Goal: Obtain resource: Download file/media

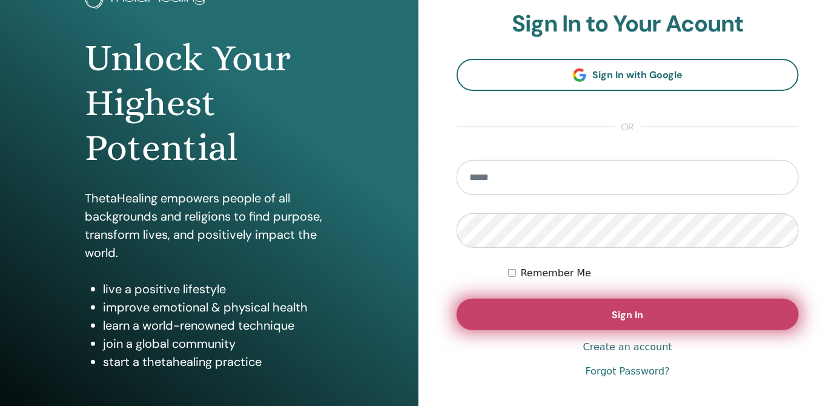
scroll to position [110, 0]
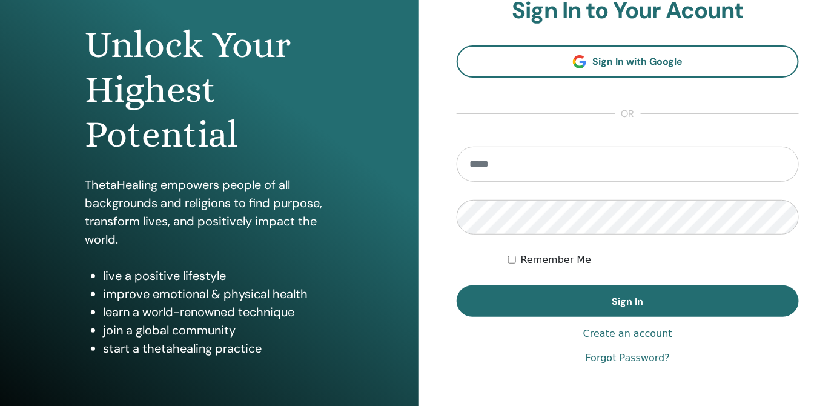
type input "**********"
click at [564, 260] on label "Remember Me" at bounding box center [556, 260] width 71 height 15
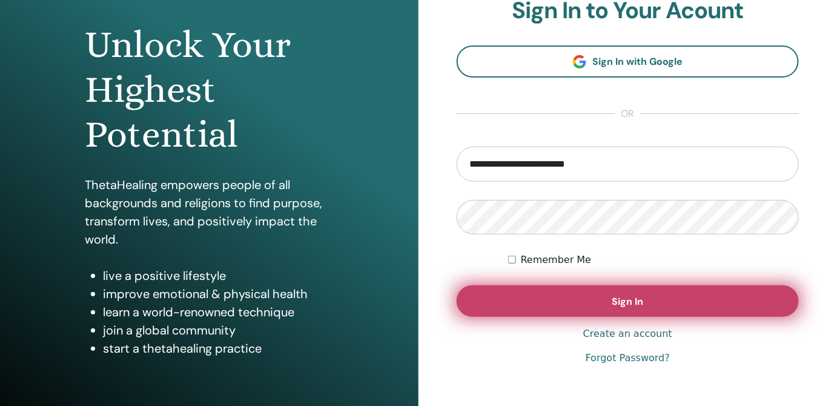
click at [561, 290] on button "Sign In" at bounding box center [628, 300] width 342 height 31
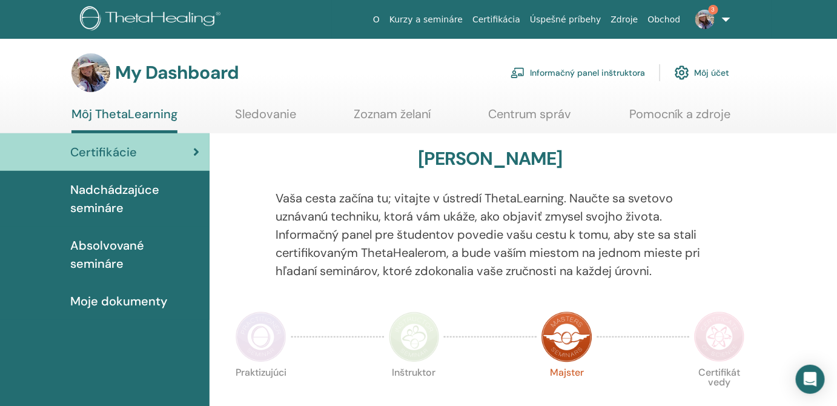
click at [557, 75] on link "Informačný panel inštruktora" at bounding box center [578, 72] width 134 height 27
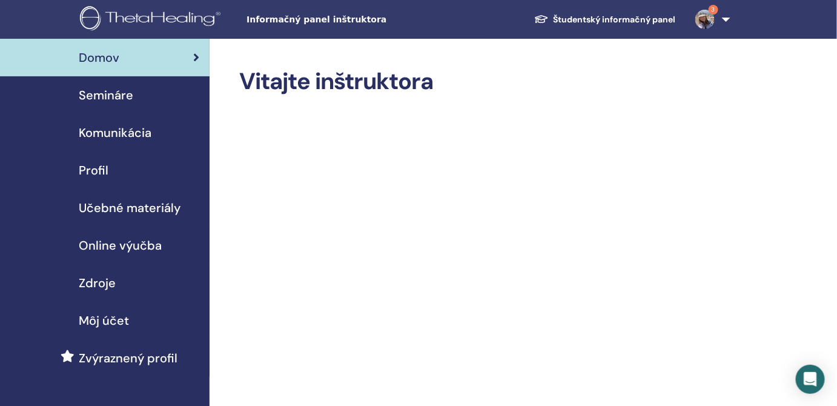
click at [110, 283] on span "Zdroje" at bounding box center [97, 283] width 37 height 18
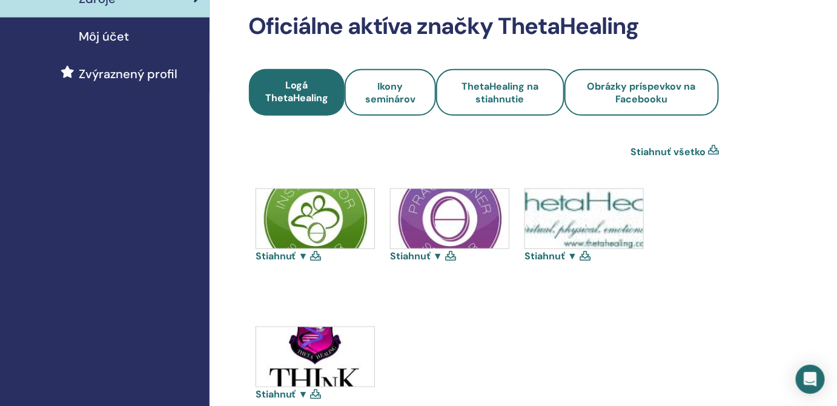
scroll to position [275, 0]
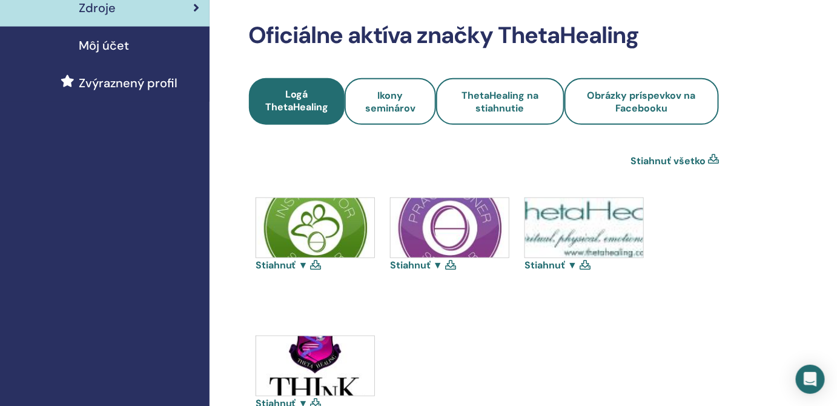
click at [565, 330] on div "Stiahnuť ▼ Stiahnuť ▼ Stiahnuť ▼ Stiahnuť ▼" at bounding box center [484, 335] width 471 height 276
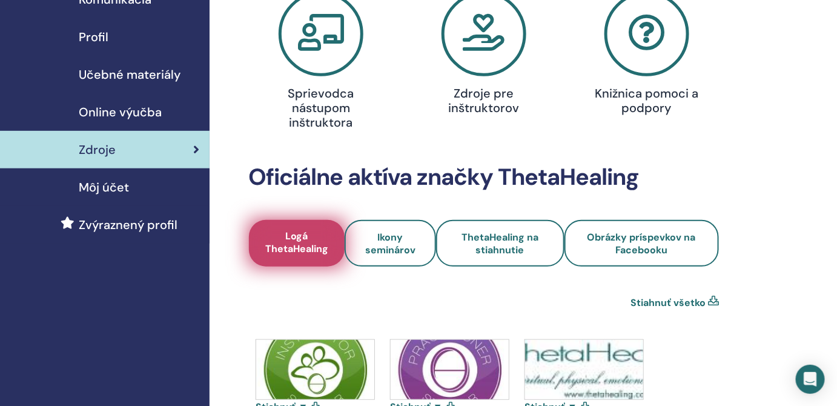
scroll to position [110, 0]
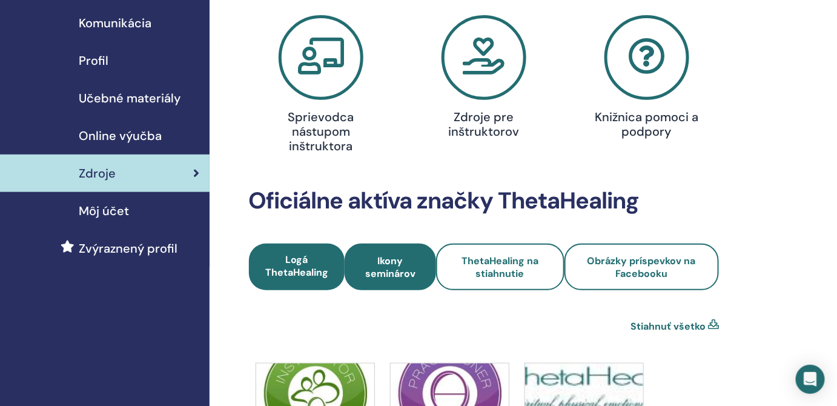
click at [400, 262] on span "Ikony seminárov" at bounding box center [390, 266] width 59 height 25
